Goal: Task Accomplishment & Management: Manage account settings

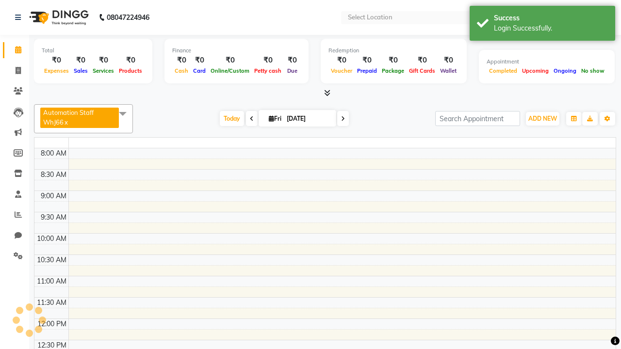
select select "en"
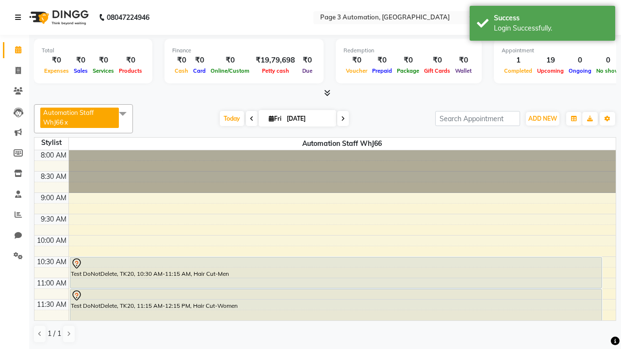
click at [20, 17] on icon at bounding box center [18, 17] width 6 height 7
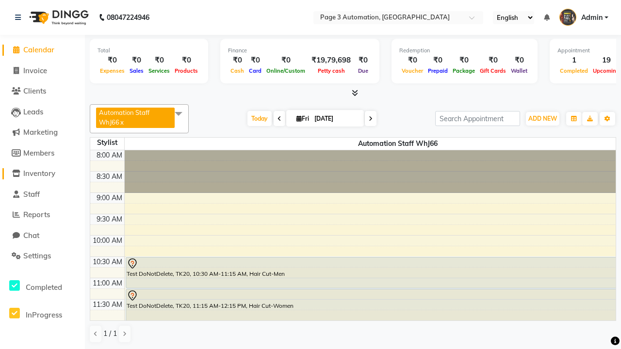
click at [42, 174] on span "Inventory" at bounding box center [39, 173] width 32 height 9
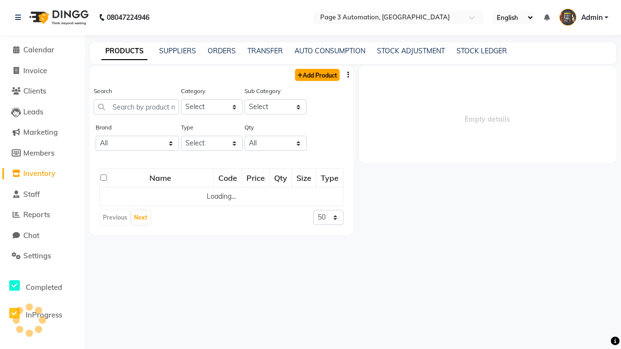
click at [316, 75] on link "Add Product" at bounding box center [317, 75] width 45 height 12
select select "true"
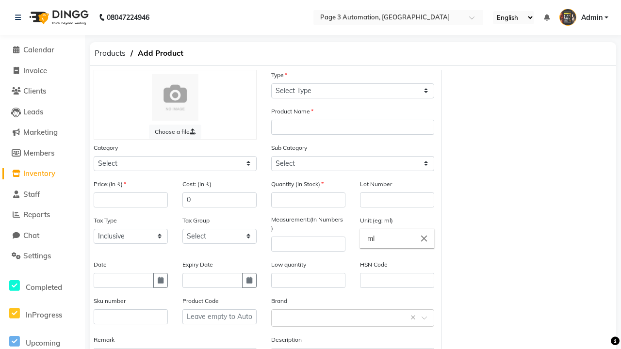
select select "C"
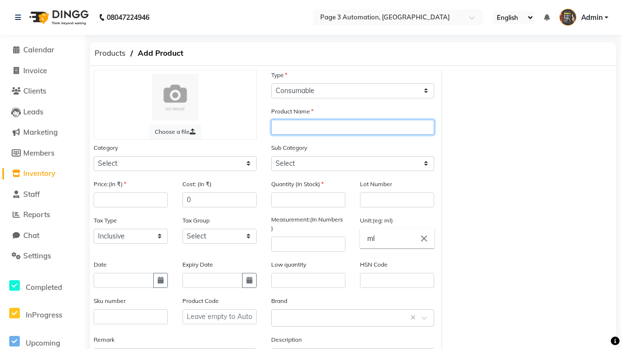
type input "Automation Product fm7zl"
select select "41401000"
select select "41401002"
type input "Automation Product fm7zl"
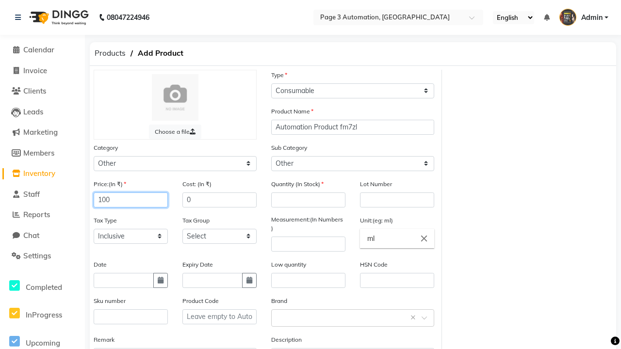
type input "100"
type input "150"
type input "100"
type input "1000"
type textarea "This Product is Created by Automation"
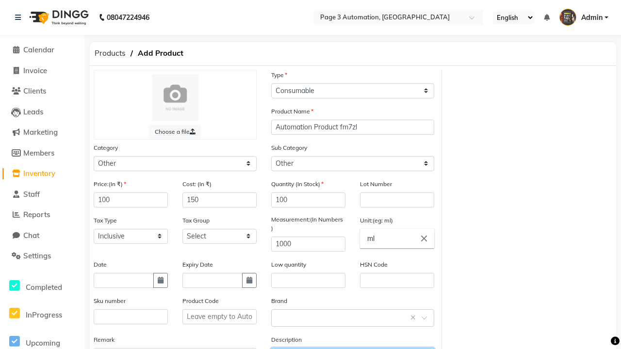
scroll to position [11, 0]
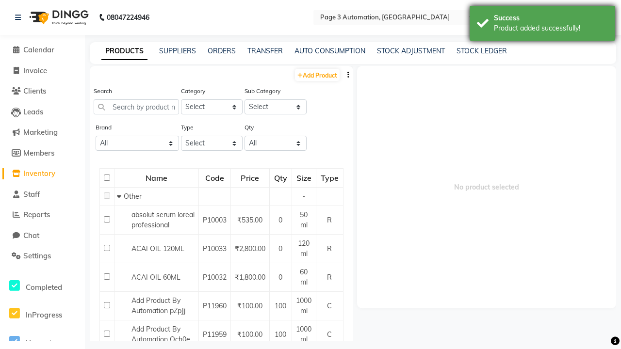
click at [542, 25] on div "Product added successfully!" at bounding box center [551, 28] width 114 height 10
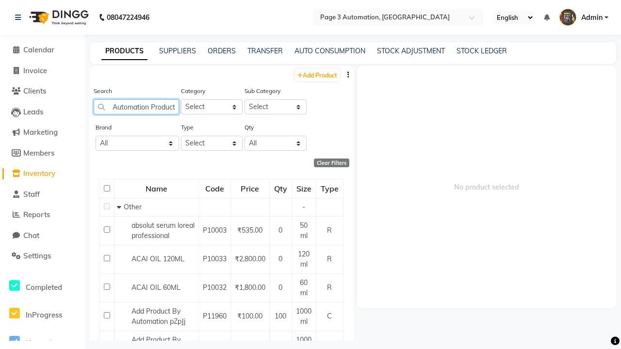
type input "Automation Product fm7zl"
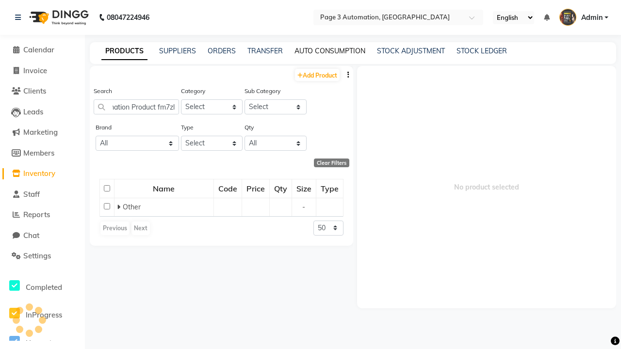
click at [330, 51] on link "AUTO CONSUMPTION" at bounding box center [329, 51] width 71 height 9
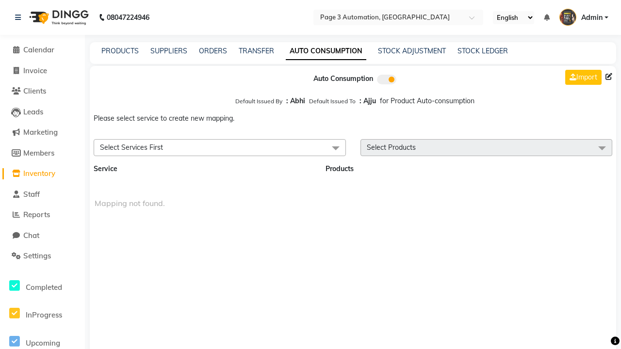
click at [219, 147] on span "Select Services First" at bounding box center [220, 147] width 252 height 17
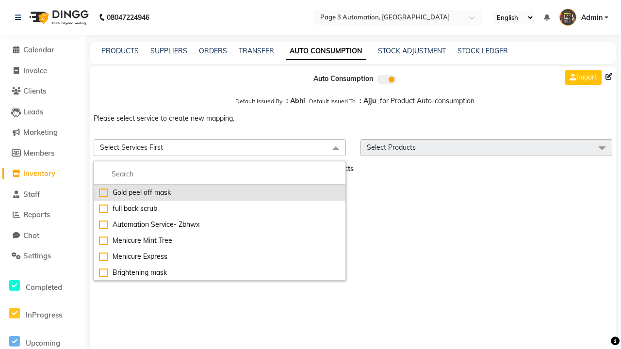
click at [219, 193] on div "Gold peel off mask" at bounding box center [220, 193] width 242 height 10
checkbox input "true"
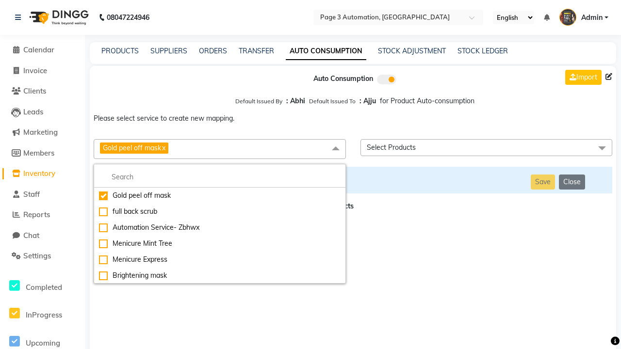
click at [486, 147] on span "Select Products" at bounding box center [486, 147] width 252 height 17
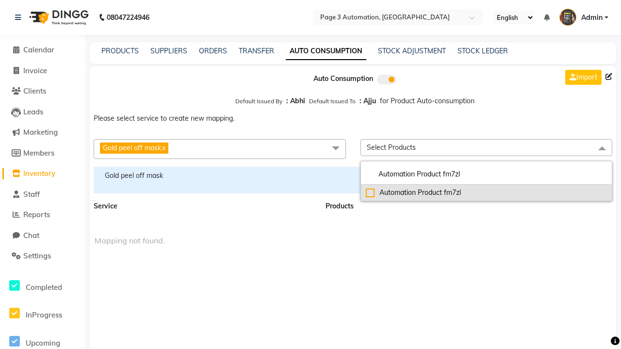
type input "Automation Product fm7zl"
click at [486, 193] on div "Automation Product fm7zl" at bounding box center [487, 193] width 242 height 10
checkbox input "true"
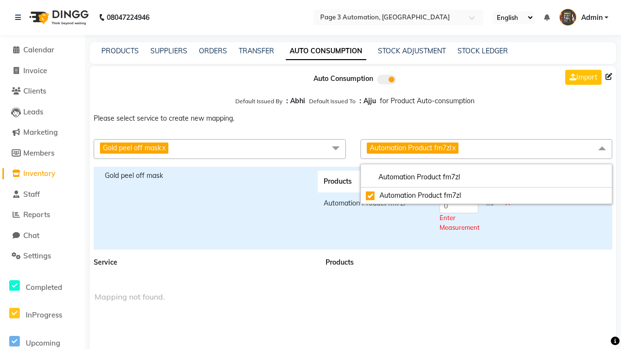
click at [486, 149] on span "Automation Product fm7zl x" at bounding box center [486, 149] width 252 height 20
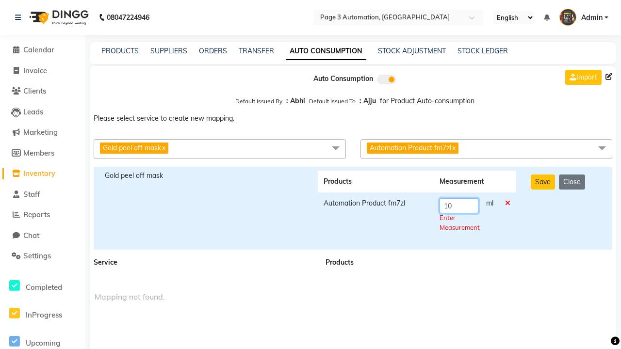
type input "10"
click at [565, 208] on div "Save Close" at bounding box center [565, 208] width 85 height 75
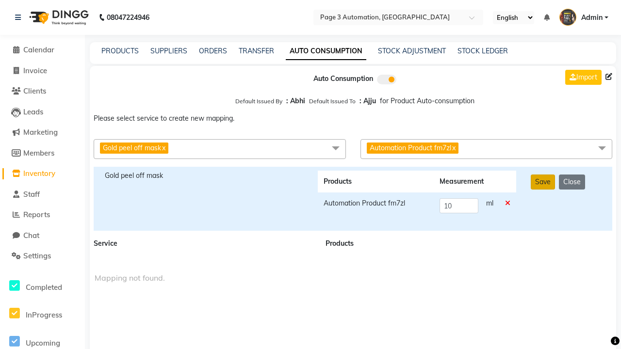
click at [542, 182] on button "Save" at bounding box center [543, 182] width 24 height 15
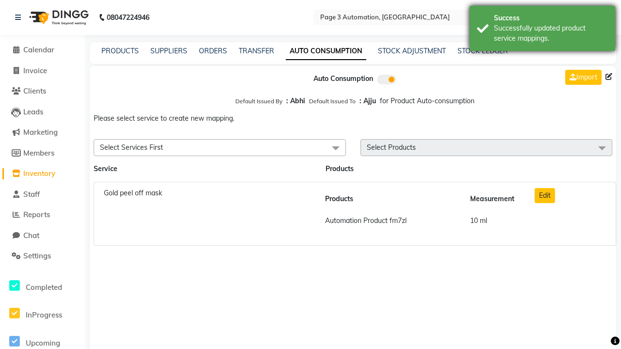
click at [542, 30] on div "Successfully updated product service mappings." at bounding box center [551, 33] width 114 height 20
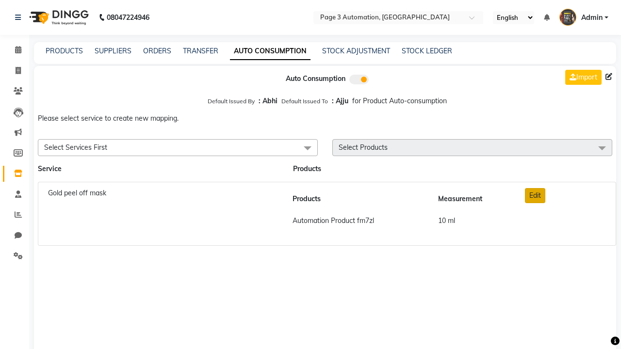
click at [535, 195] on button "Edit" at bounding box center [535, 195] width 20 height 15
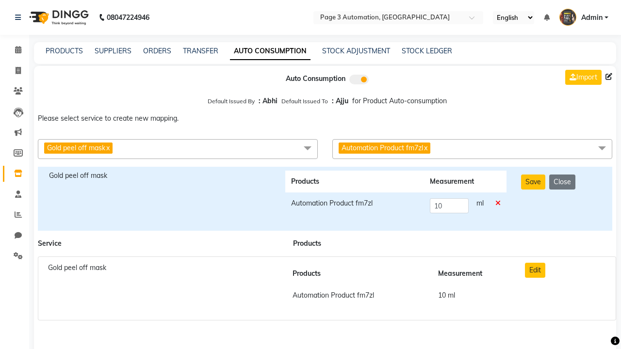
click at [498, 203] on icon at bounding box center [497, 203] width 5 height 7
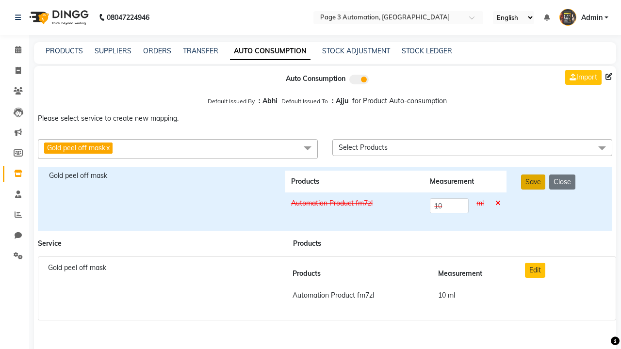
click at [533, 182] on button "Save" at bounding box center [533, 182] width 24 height 15
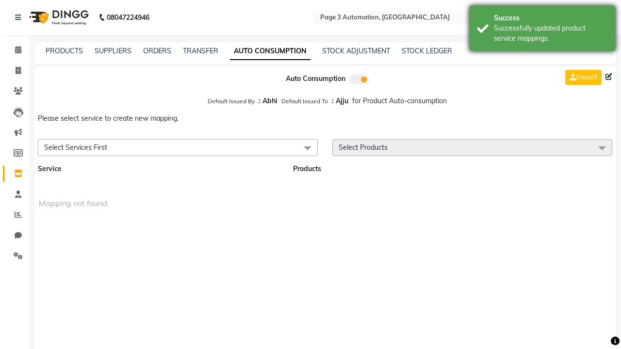
click at [542, 30] on div "Successfully updated product service mappings." at bounding box center [551, 33] width 114 height 20
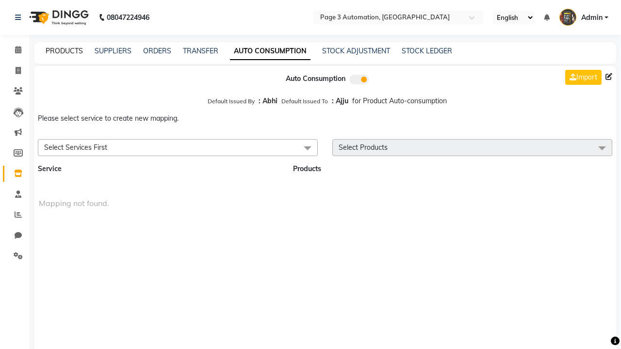
click at [64, 51] on link "PRODUCTS" at bounding box center [64, 51] width 37 height 9
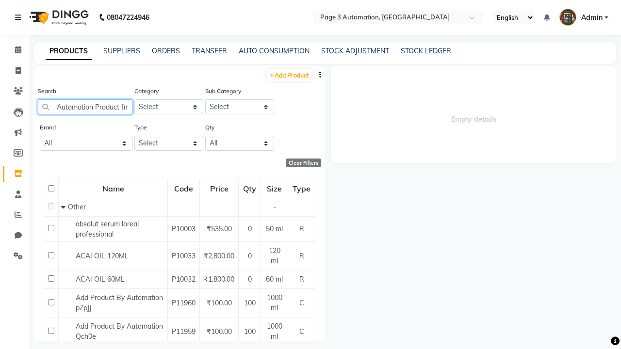
scroll to position [0, 10]
type input "Automation Product fm7zl"
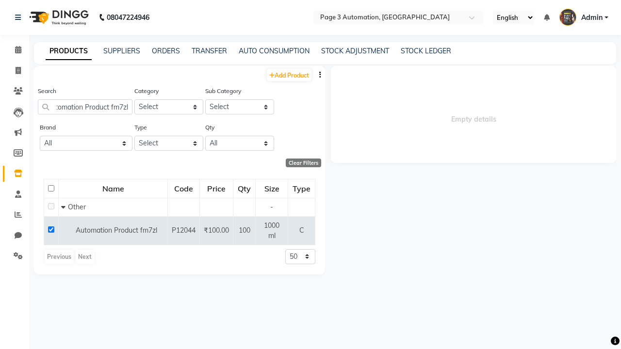
select select
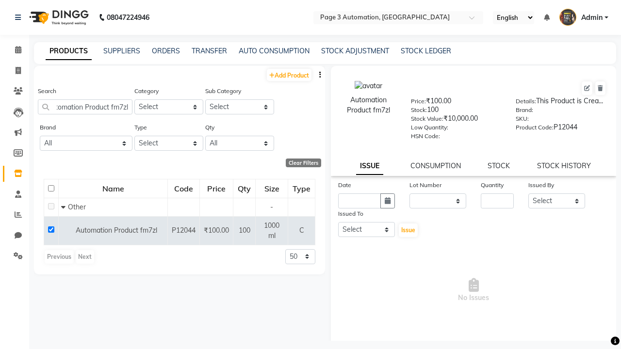
scroll to position [0, 0]
click at [600, 88] on icon at bounding box center [599, 88] width 5 height 6
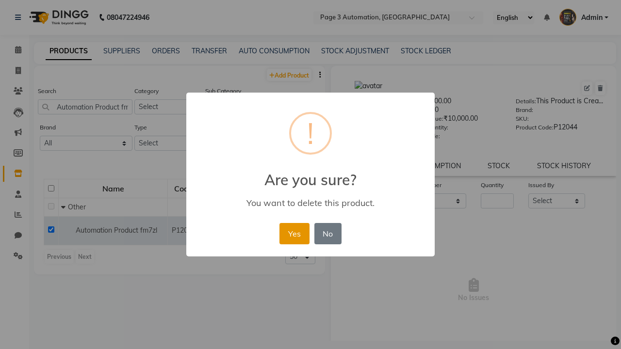
click at [294, 233] on button "Yes" at bounding box center [294, 233] width 30 height 21
